Goal: Find specific page/section: Find specific page/section

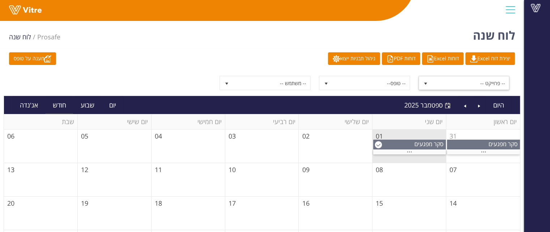
click at [446, 81] on span "-- פרוייקט --" at bounding box center [470, 83] width 77 height 13
click at [391, 80] on span "-- טופס--" at bounding box center [370, 83] width 77 height 13
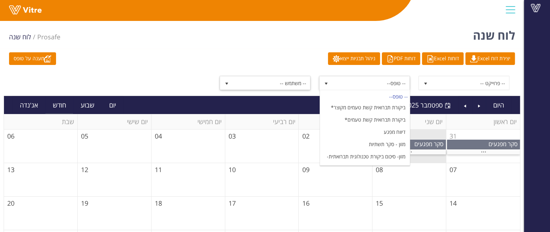
click at [256, 80] on span "-- משתמש --" at bounding box center [271, 83] width 77 height 13
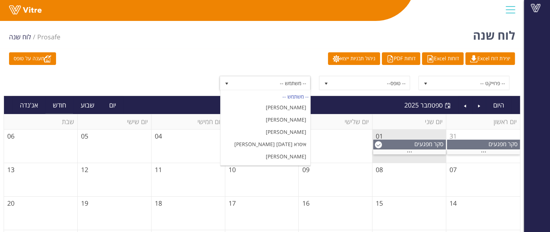
click at [256, 80] on span "-- משתמש --" at bounding box center [271, 83] width 77 height 13
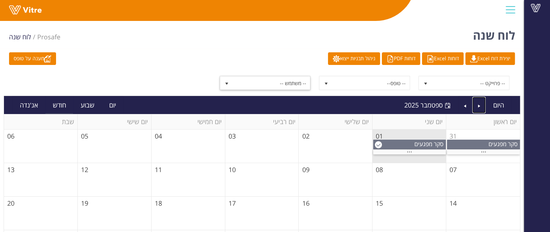
click at [482, 106] on link "Previous" at bounding box center [479, 105] width 14 height 17
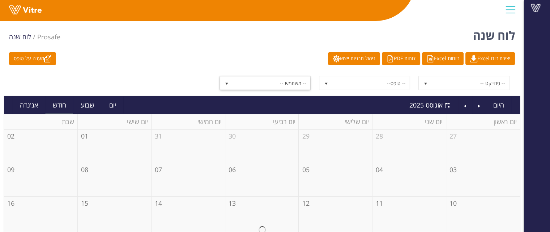
click at [282, 82] on span "-- משתמש --" at bounding box center [271, 83] width 77 height 13
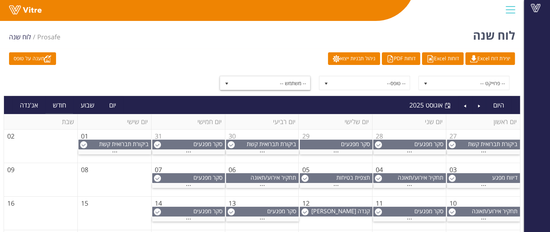
scroll to position [36, 0]
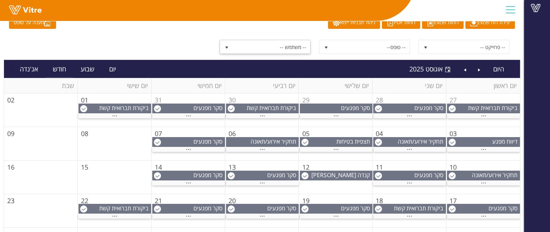
click at [292, 49] on span "-- משתמש --" at bounding box center [271, 46] width 77 height 13
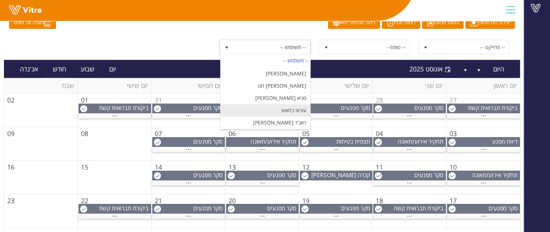
scroll to position [192, 0]
click at [289, 128] on li "סג'א [PERSON_NAME]" at bounding box center [266, 134] width 90 height 12
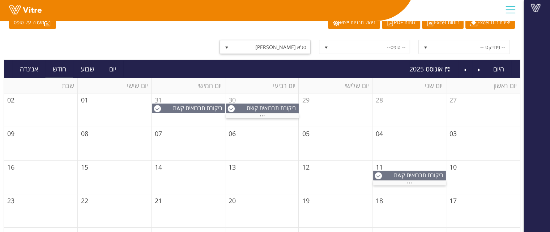
drag, startPoint x: 246, startPoint y: 46, endPoint x: 243, endPoint y: 64, distance: 18.4
click at [247, 46] on span "סג'א [PERSON_NAME]" at bounding box center [271, 46] width 77 height 13
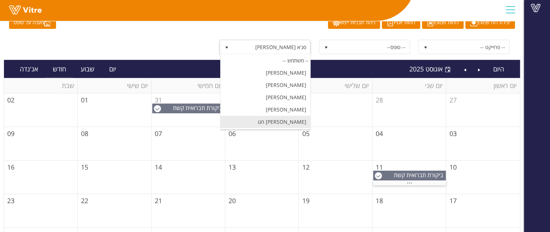
click at [288, 116] on li "[PERSON_NAME] חגו" at bounding box center [266, 122] width 90 height 12
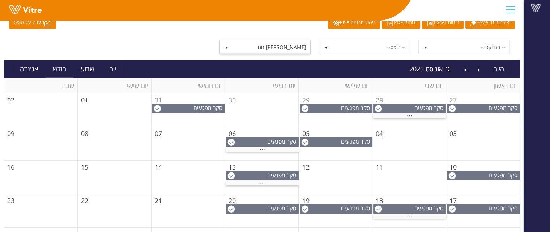
click at [278, 50] on span "[PERSON_NAME] חגו" at bounding box center [271, 46] width 77 height 13
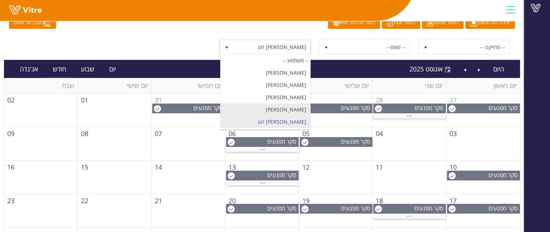
click at [274, 104] on li "[PERSON_NAME]" at bounding box center [266, 110] width 90 height 12
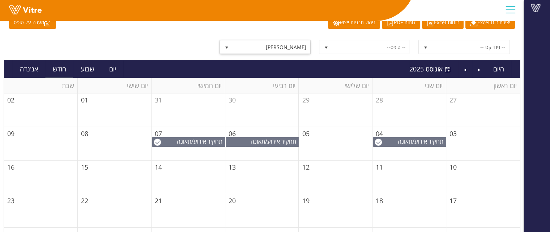
click at [280, 49] on span "[PERSON_NAME]" at bounding box center [271, 46] width 77 height 13
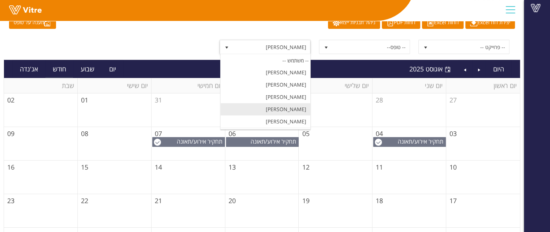
scroll to position [156, 0]
click at [263, 103] on li "[PERSON_NAME]" at bounding box center [266, 109] width 90 height 12
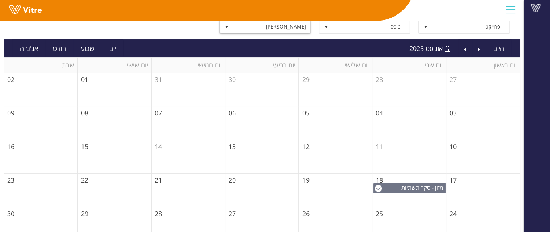
scroll to position [0, 0]
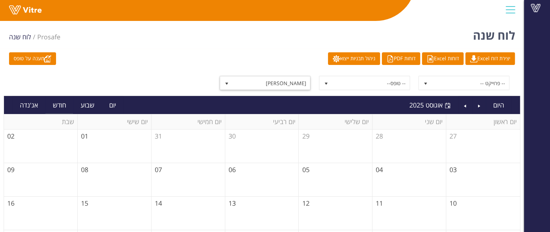
click at [279, 84] on span "[PERSON_NAME]" at bounding box center [271, 83] width 77 height 13
click at [532, 8] on span at bounding box center [535, 8] width 18 height 9
